Goal: Information Seeking & Learning: Learn about a topic

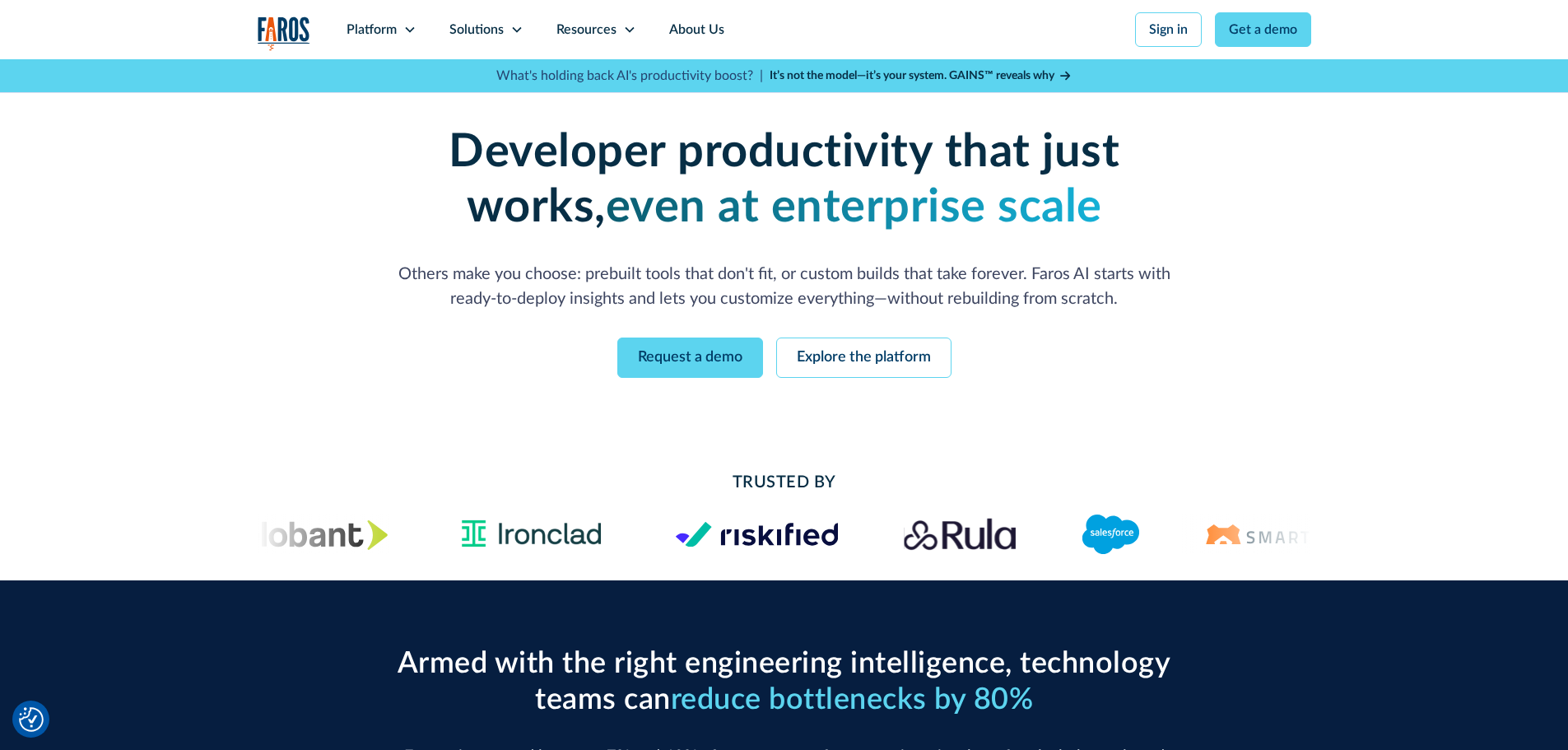
drag, startPoint x: 881, startPoint y: 360, endPoint x: 1050, endPoint y: 386, distance: 171.0
click at [881, 360] on link "Explore the platform" at bounding box center [863, 357] width 175 height 40
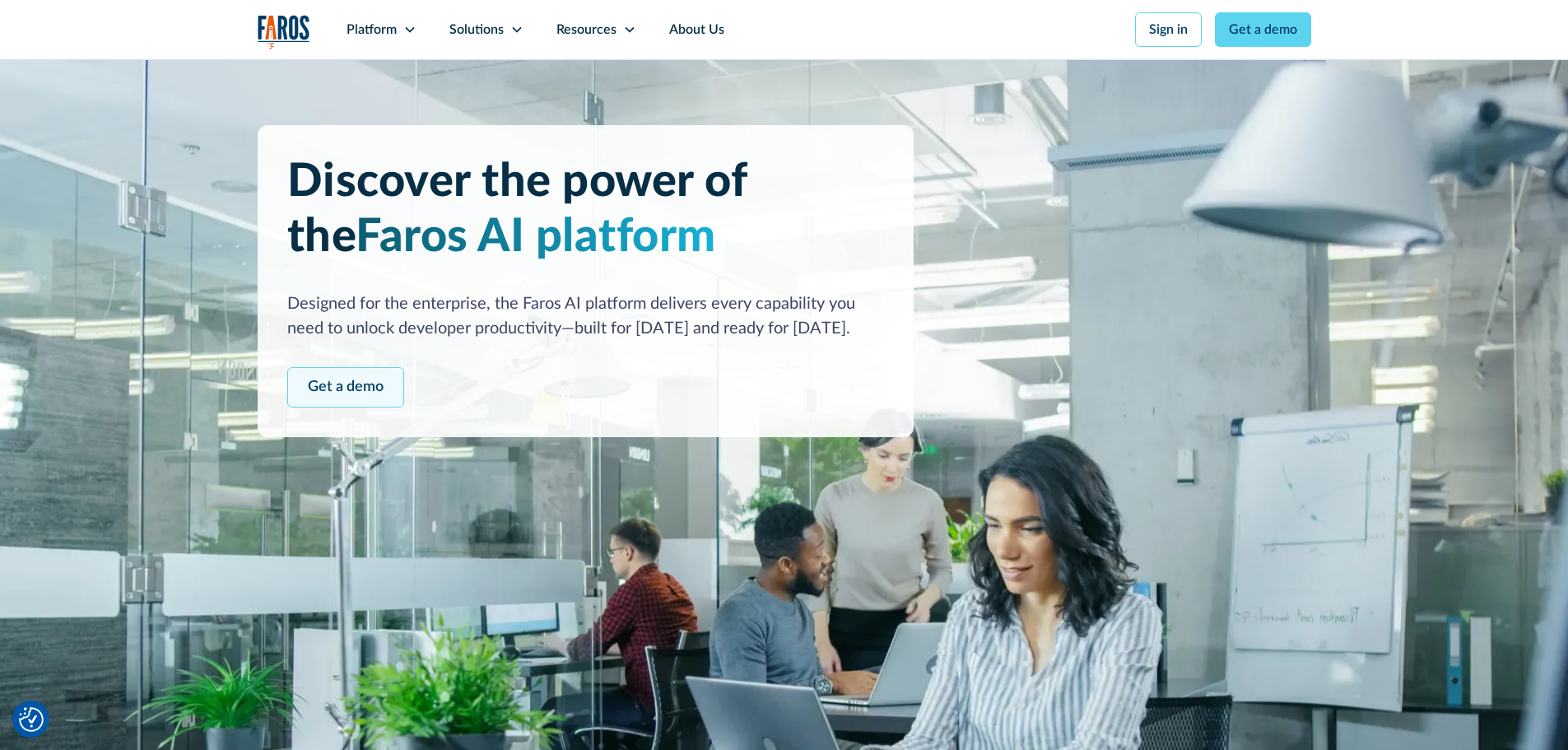
click at [347, 389] on link "Get a demo" at bounding box center [346, 387] width 117 height 40
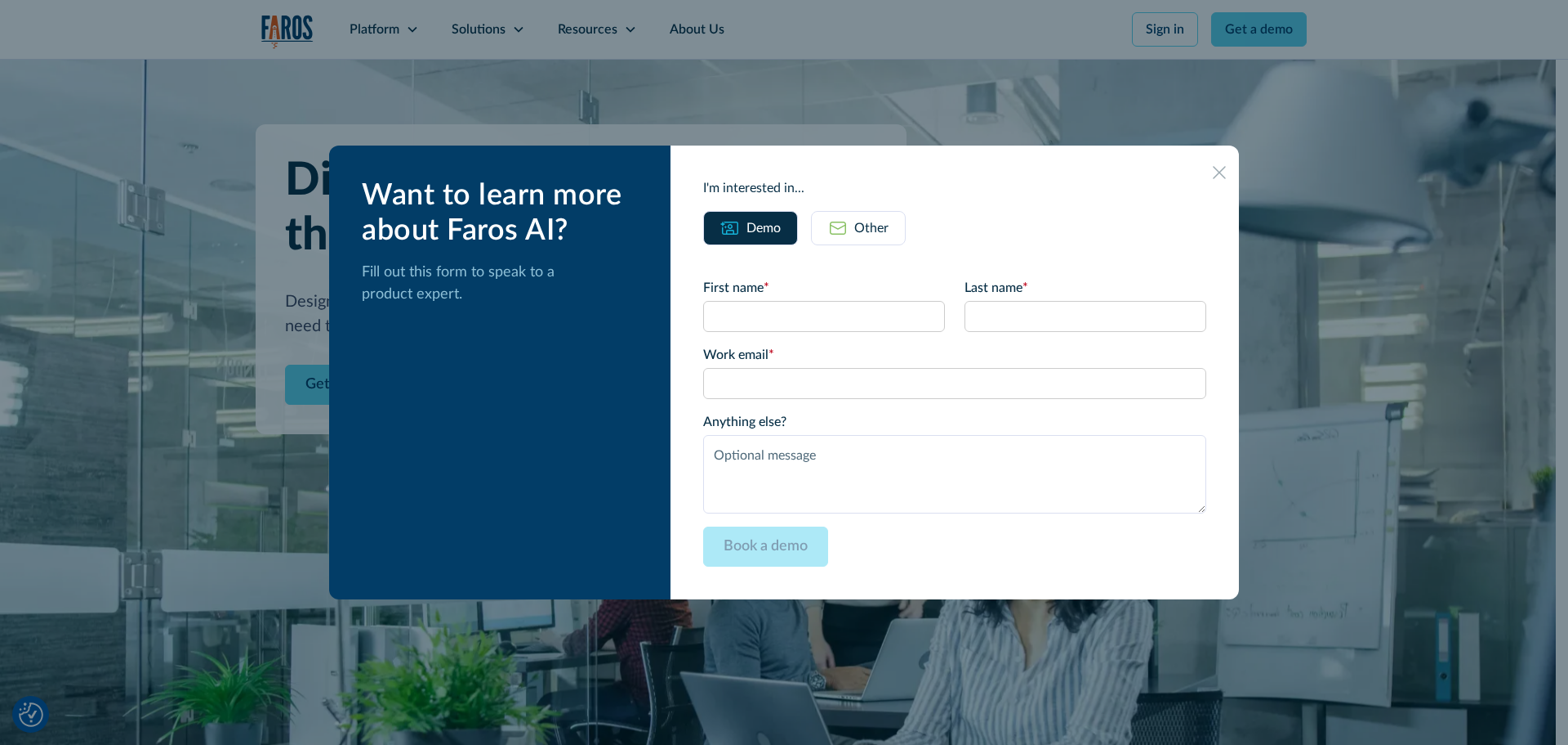
click at [1213, 170] on icon at bounding box center [1220, 172] width 13 height 12
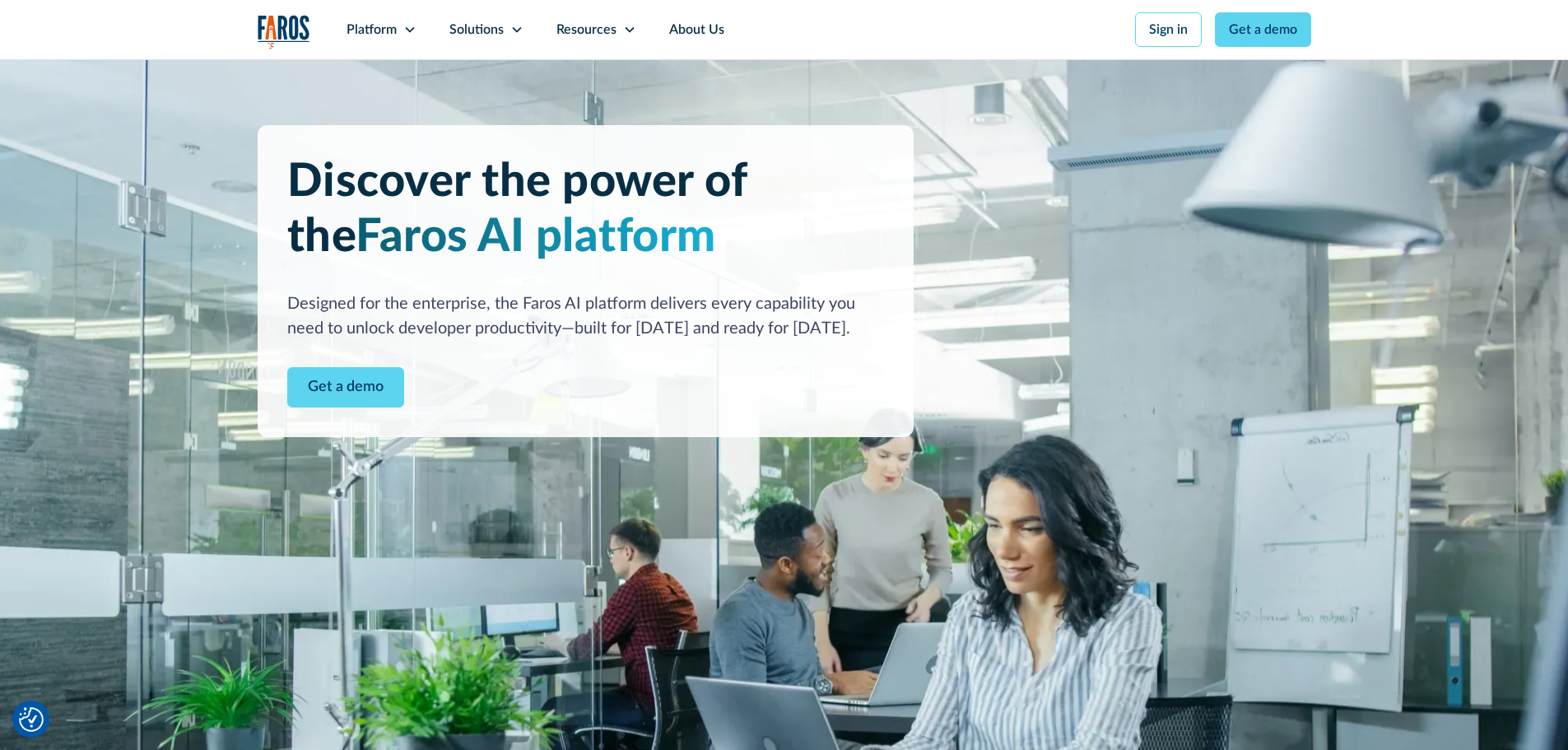
click at [1169, 345] on img at bounding box center [784, 501] width 1568 height 882
